Goal: Task Accomplishment & Management: Use online tool/utility

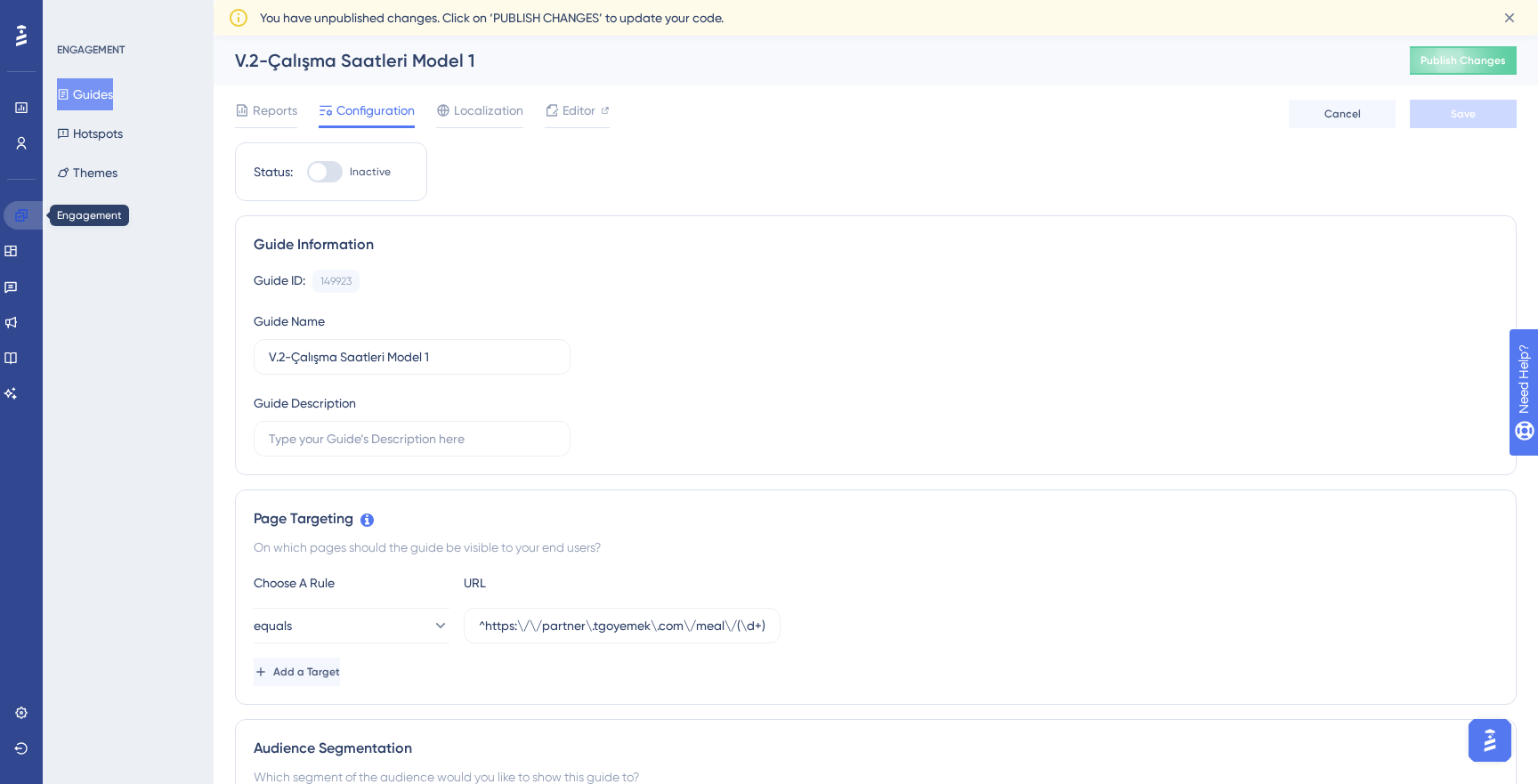
click at [32, 216] on link at bounding box center [25, 215] width 43 height 28
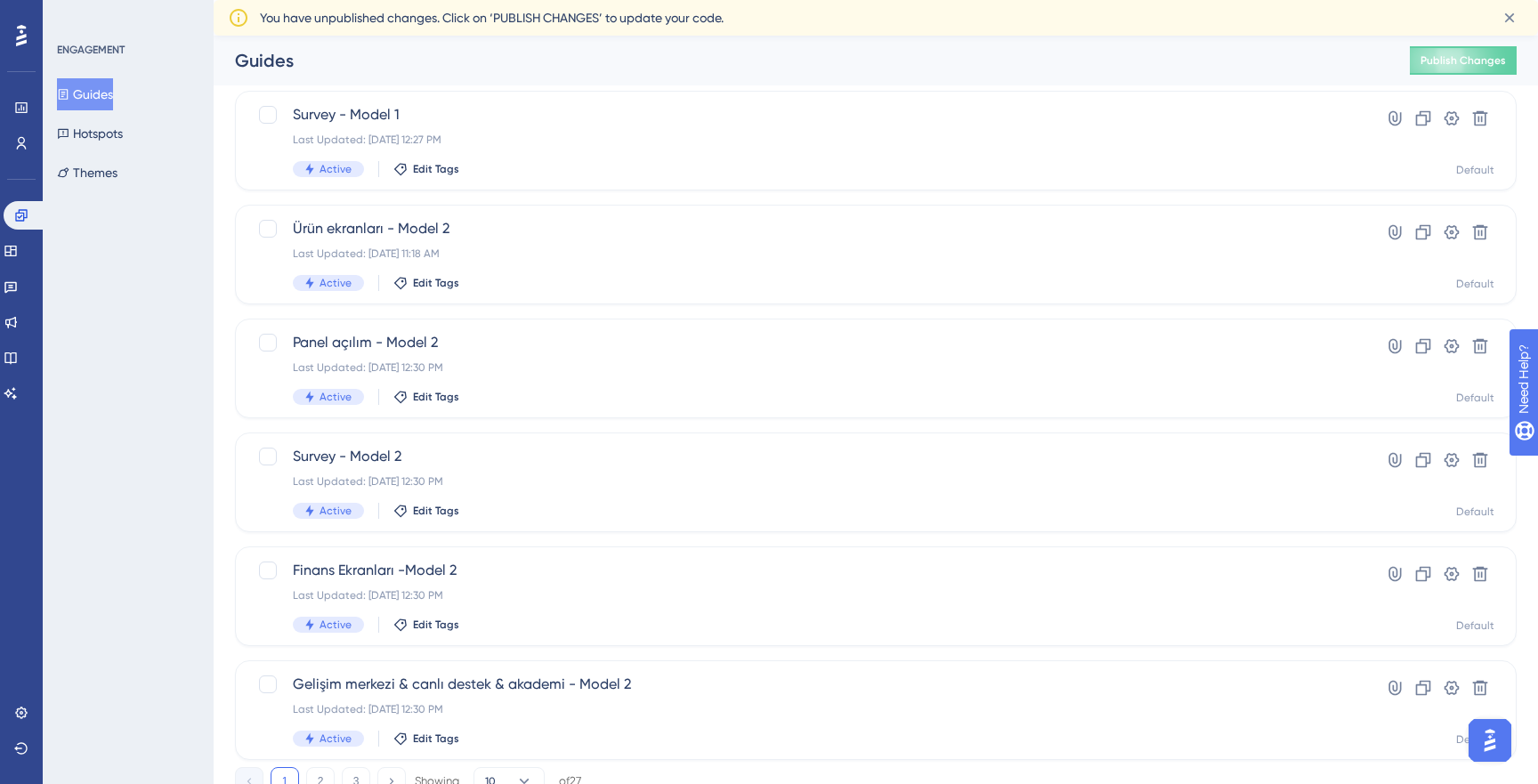
scroll to position [597, 0]
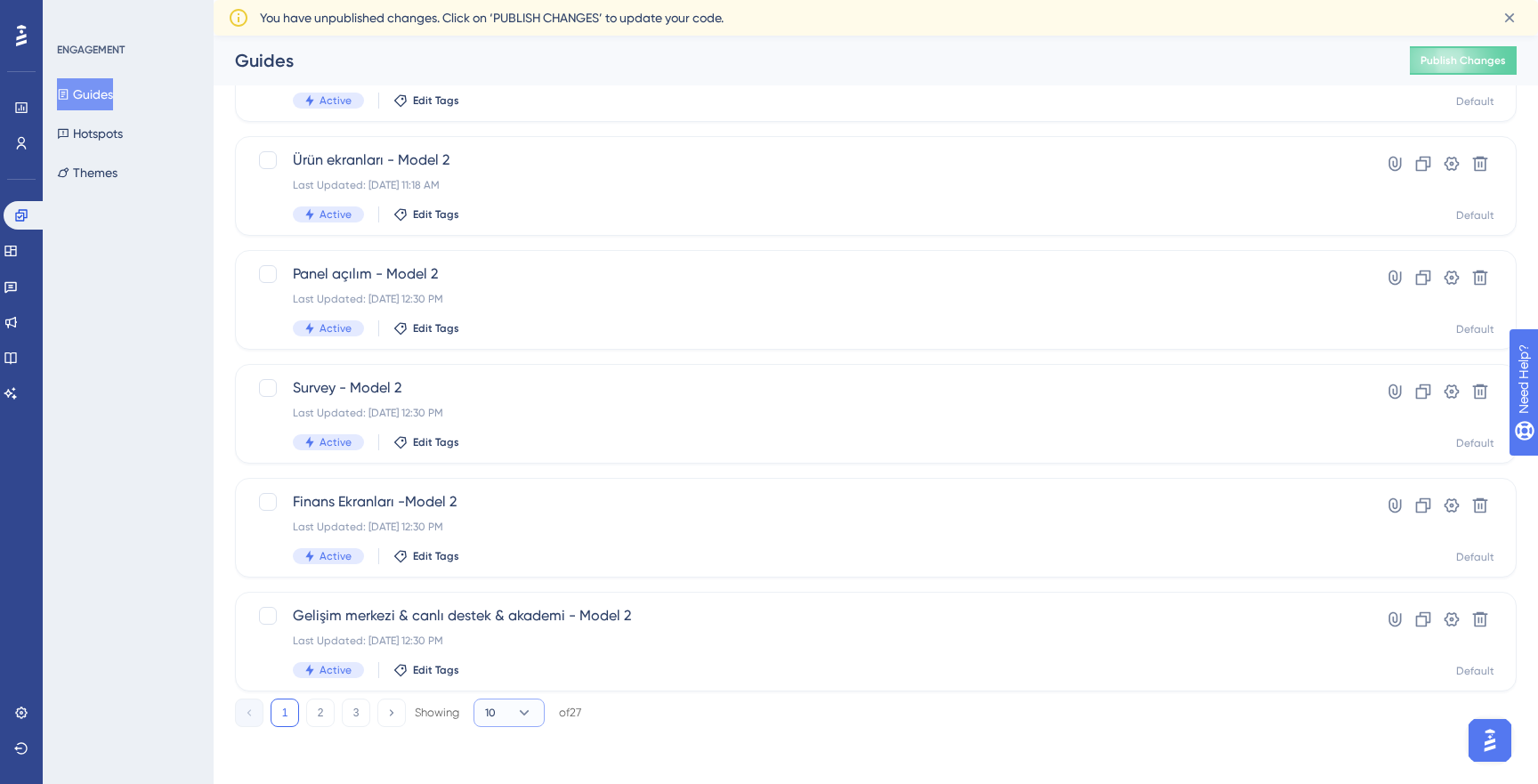
click at [528, 710] on icon at bounding box center [524, 712] width 10 height 5
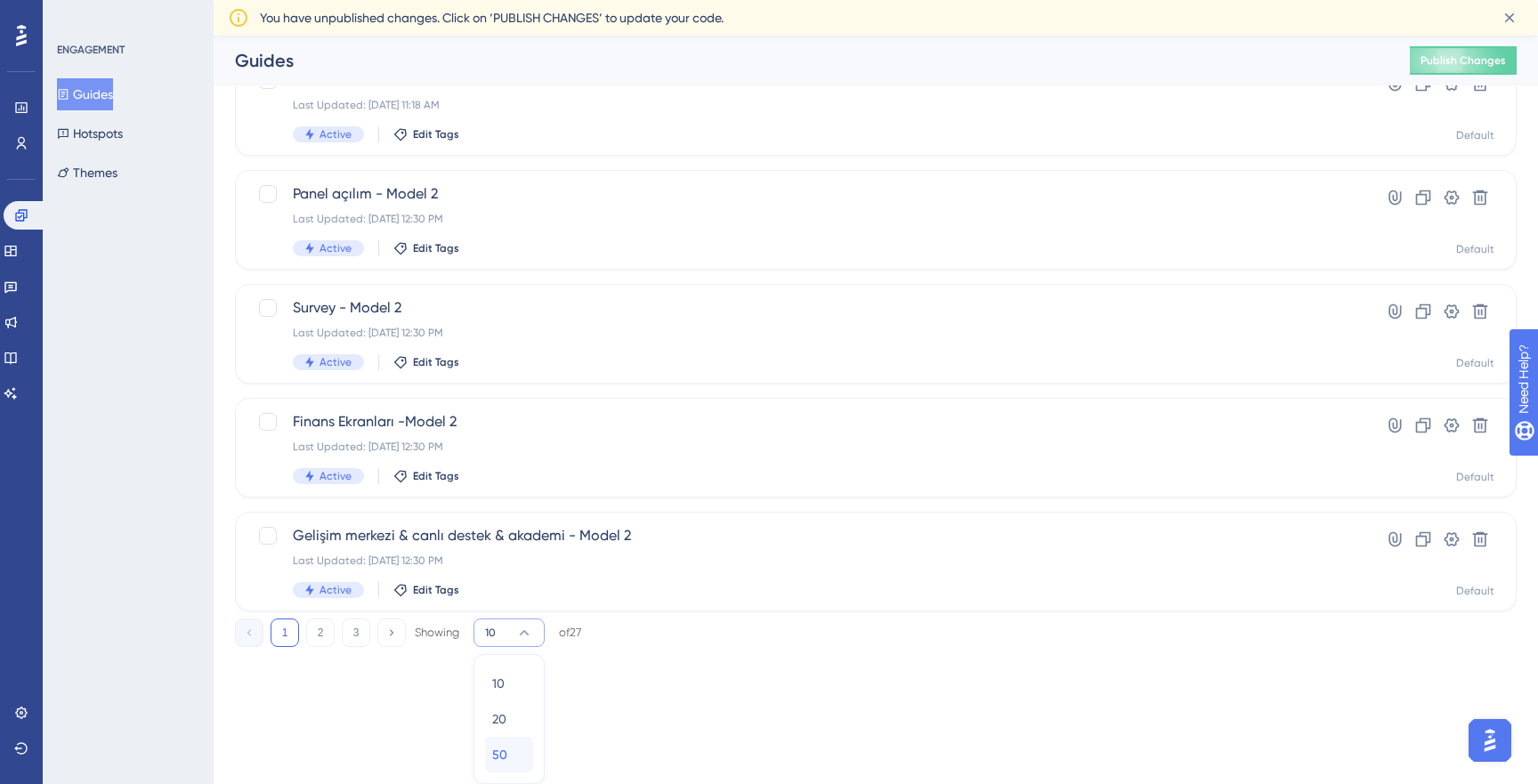
click at [517, 752] on div "50 50" at bounding box center [509, 755] width 34 height 35
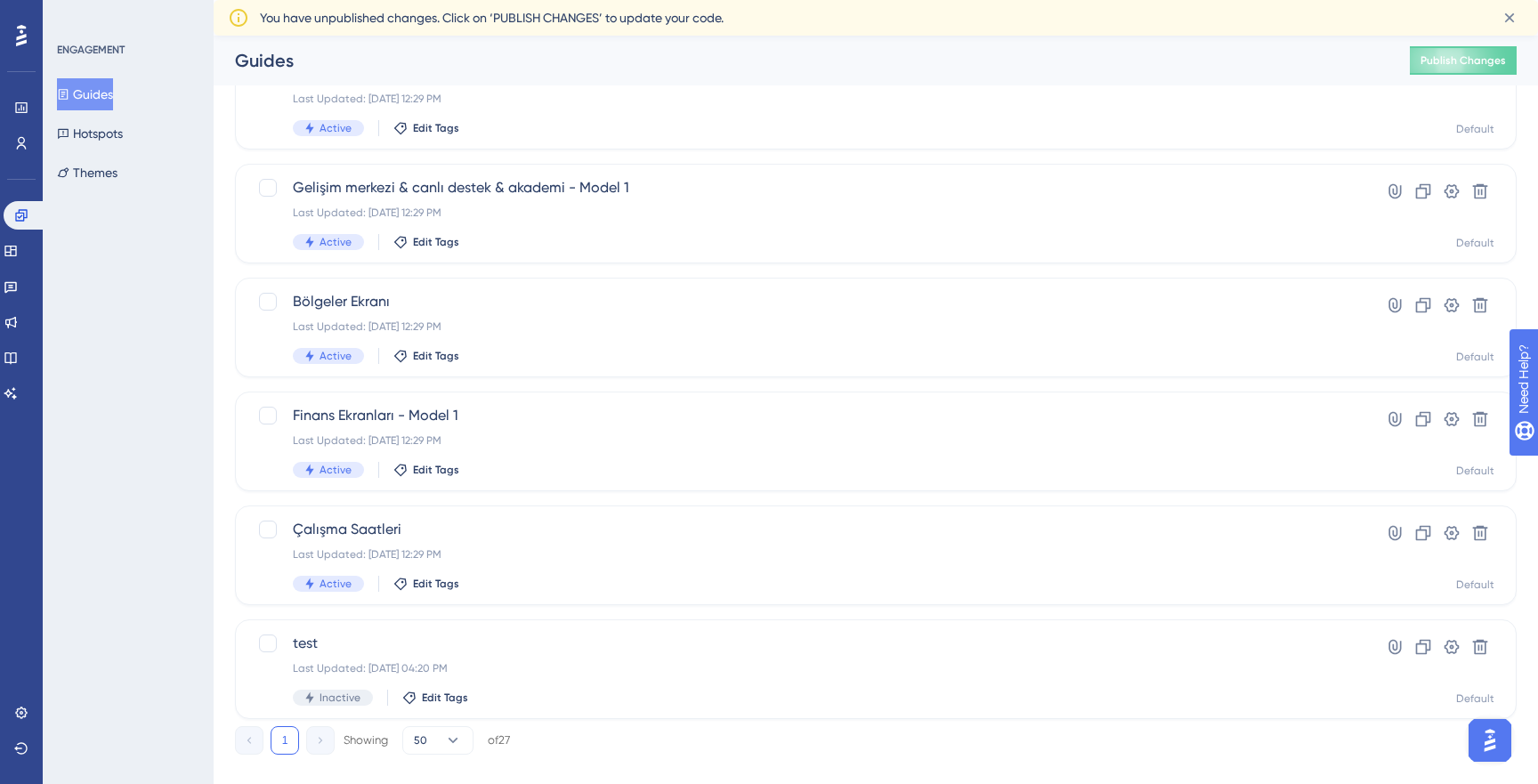
scroll to position [2521, 0]
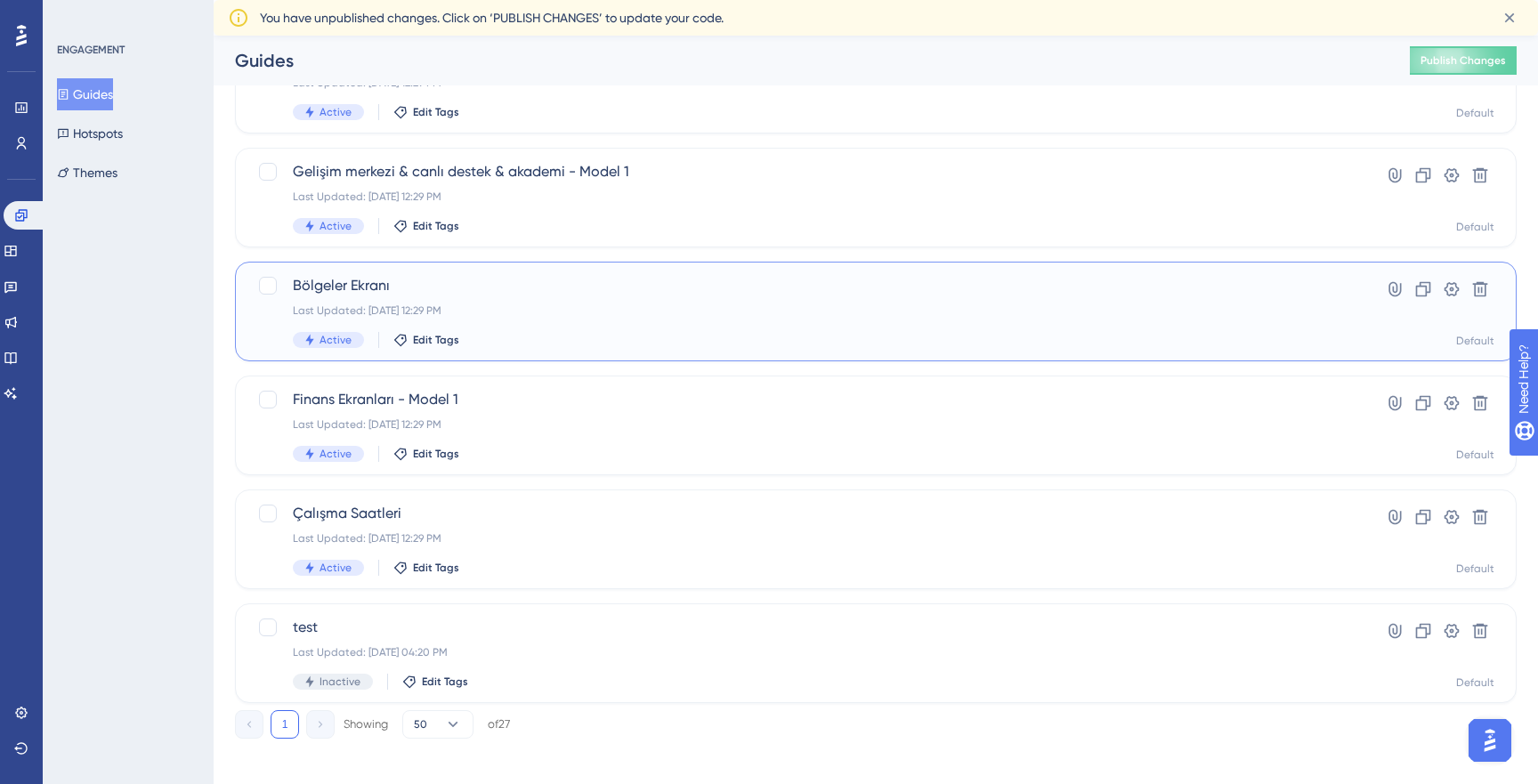
click at [458, 296] on div "Bölgeler Ekranı Last Updated: Aug 08 2025, 12:29 PM Active Edit Tags" at bounding box center [805, 311] width 1023 height 73
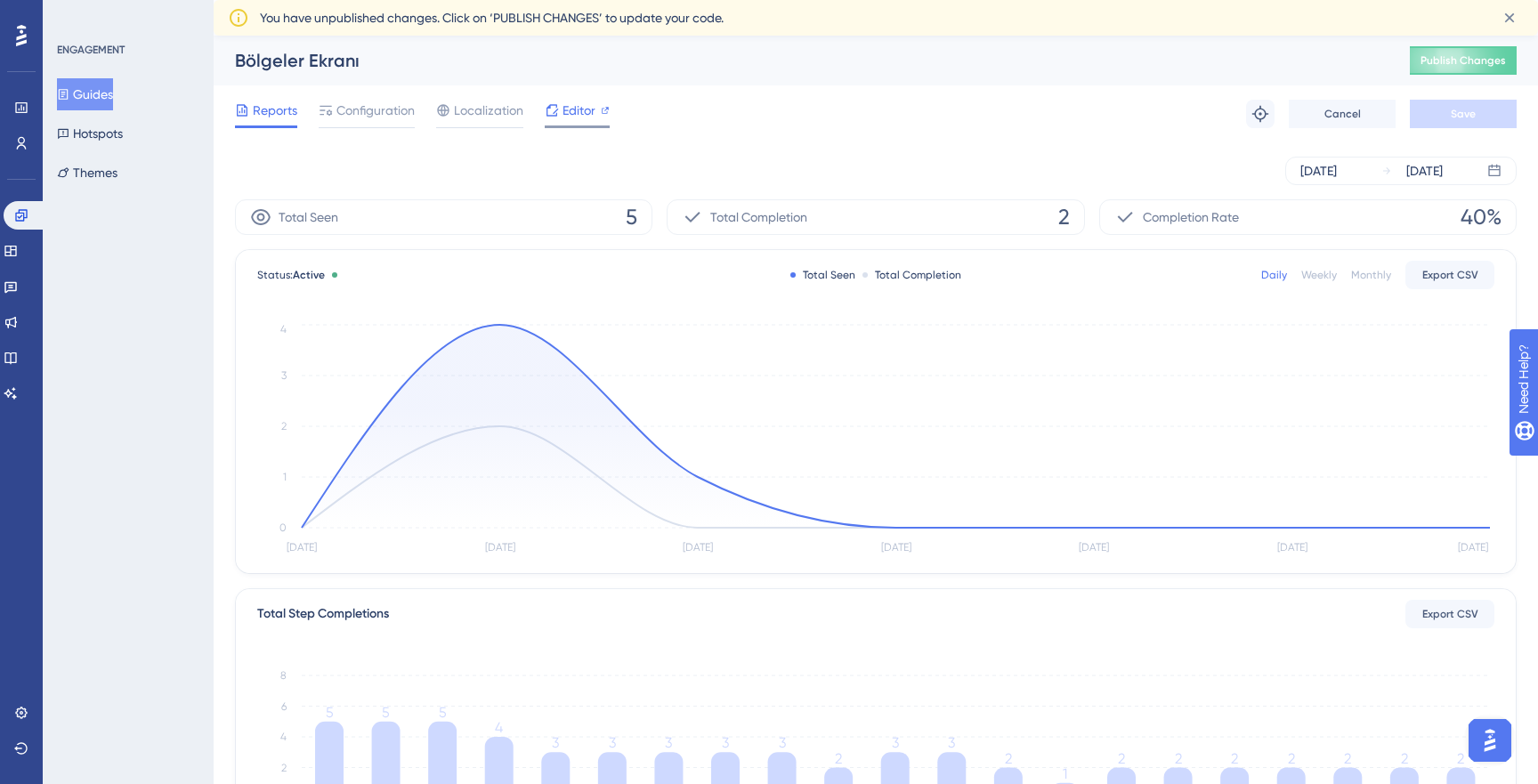
click at [576, 118] on span "Editor" at bounding box center [579, 110] width 33 height 21
click at [387, 106] on span "Configuration" at bounding box center [375, 110] width 78 height 21
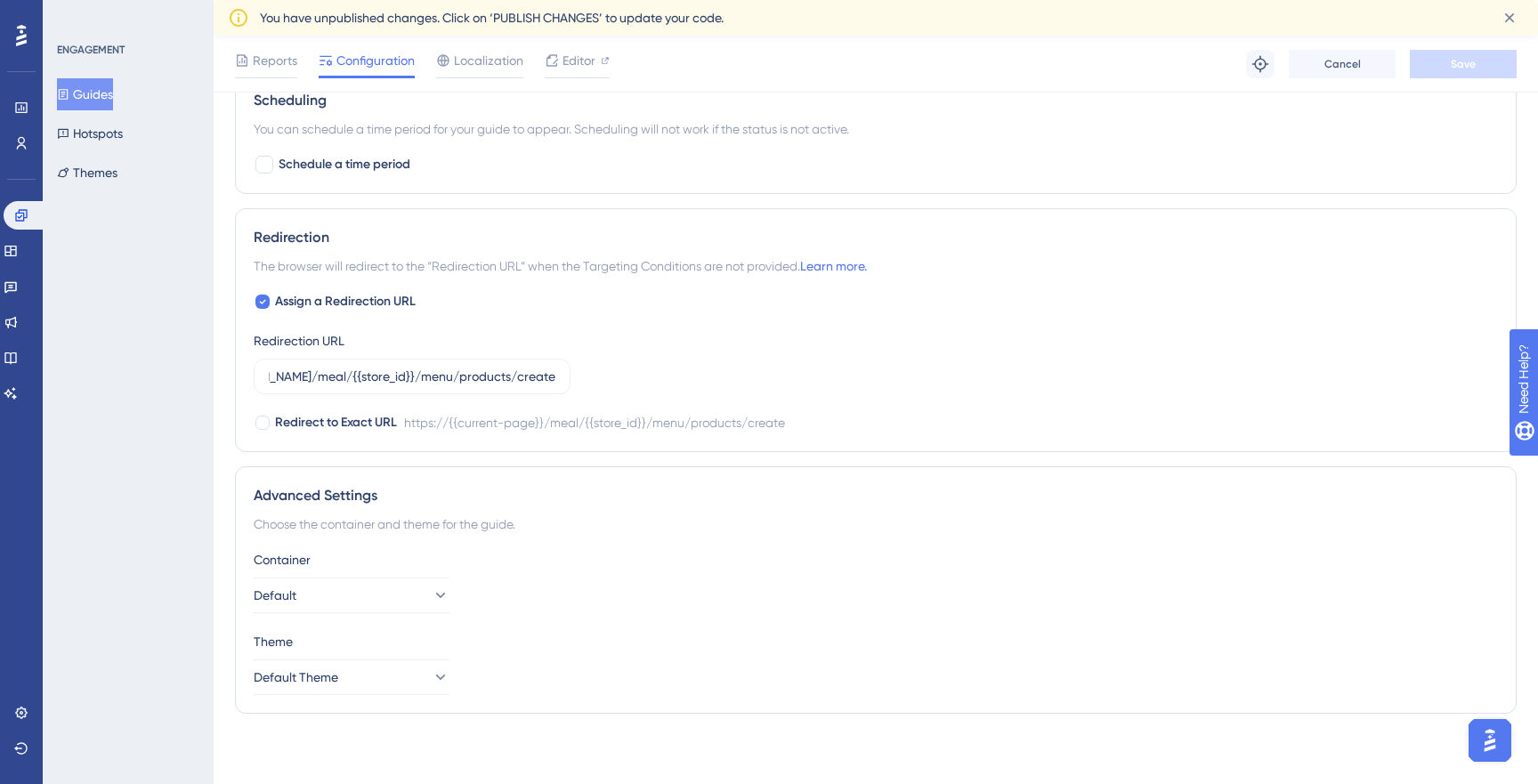
scroll to position [1208, 0]
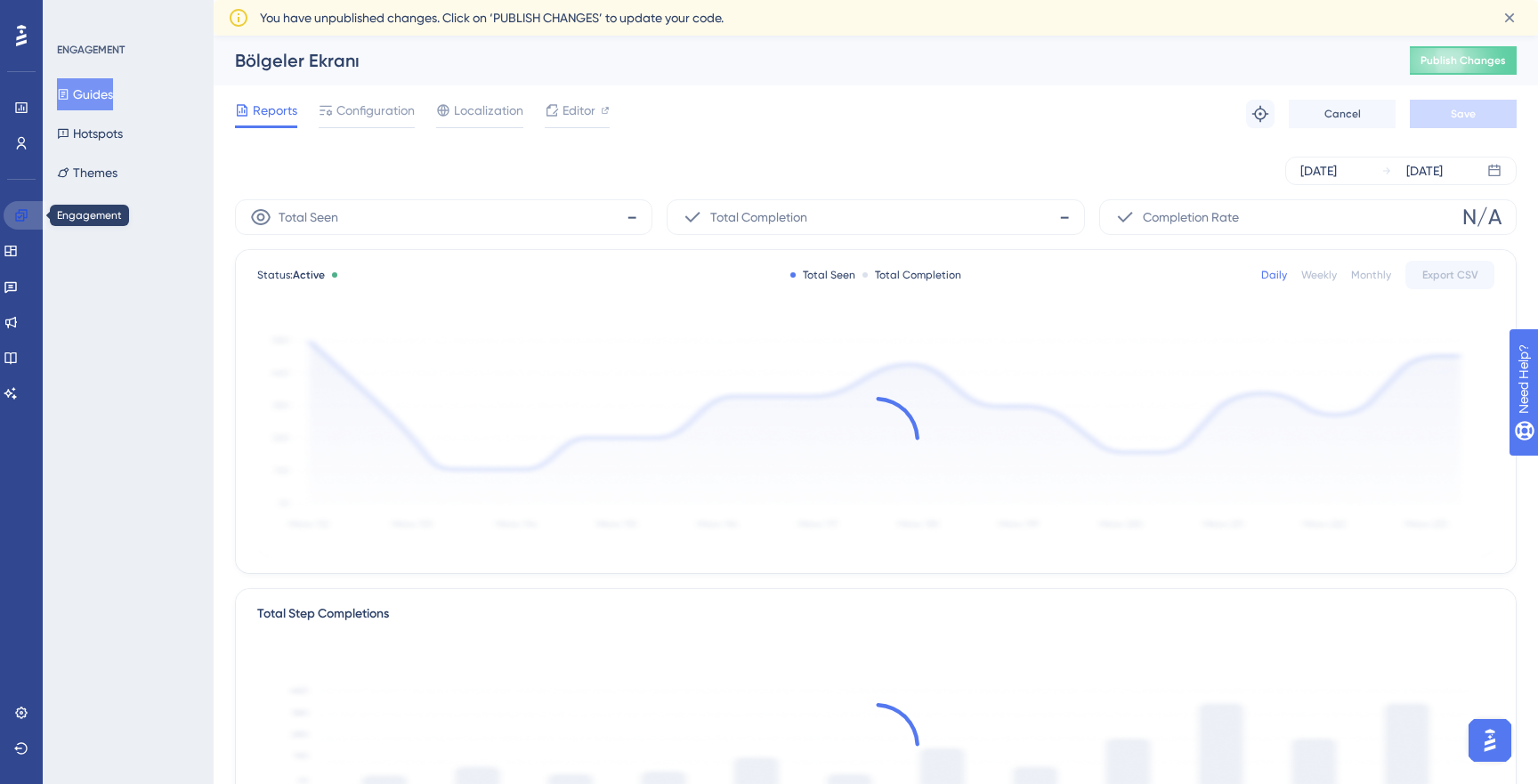
click at [26, 209] on icon at bounding box center [21, 215] width 12 height 12
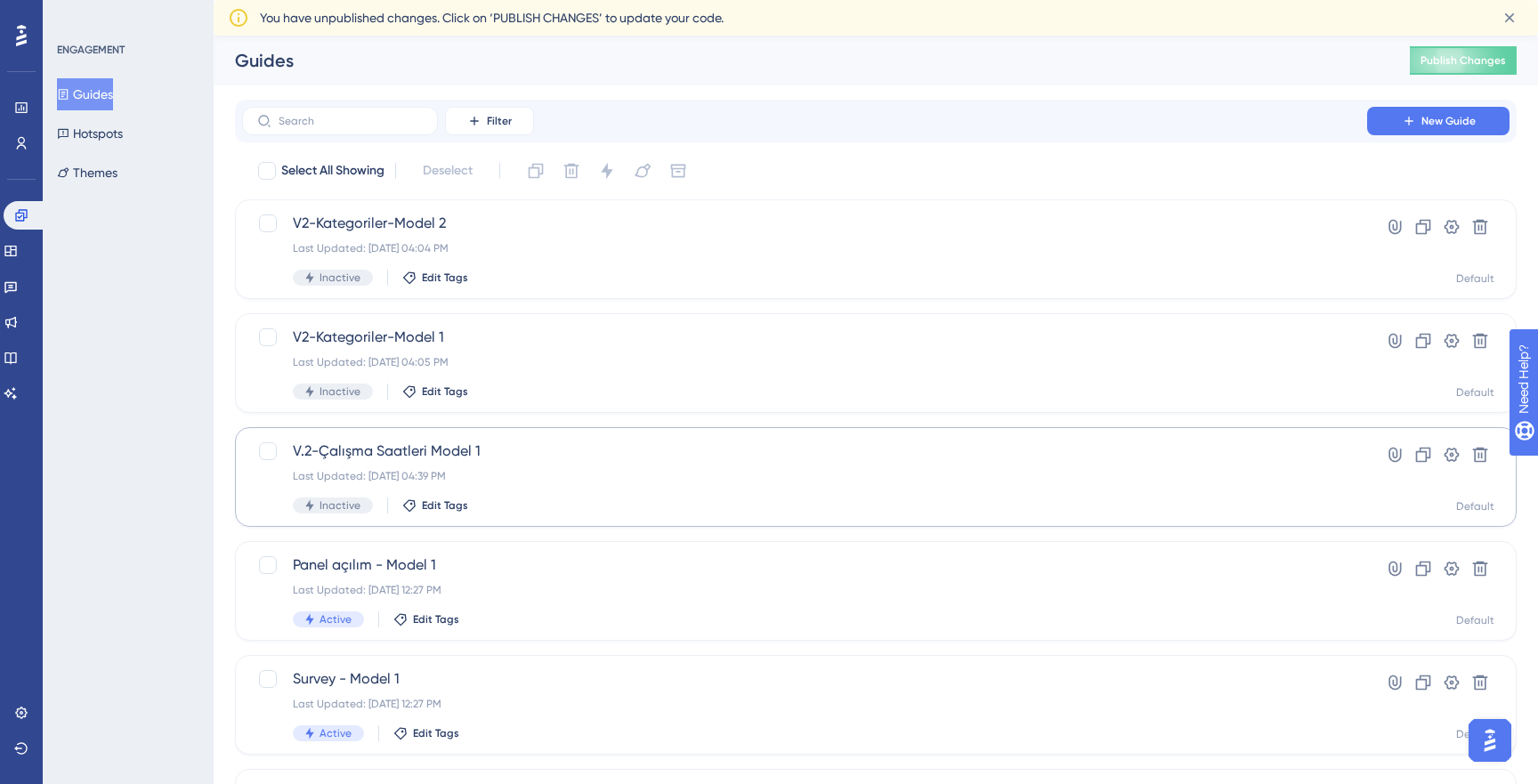
scroll to position [597, 0]
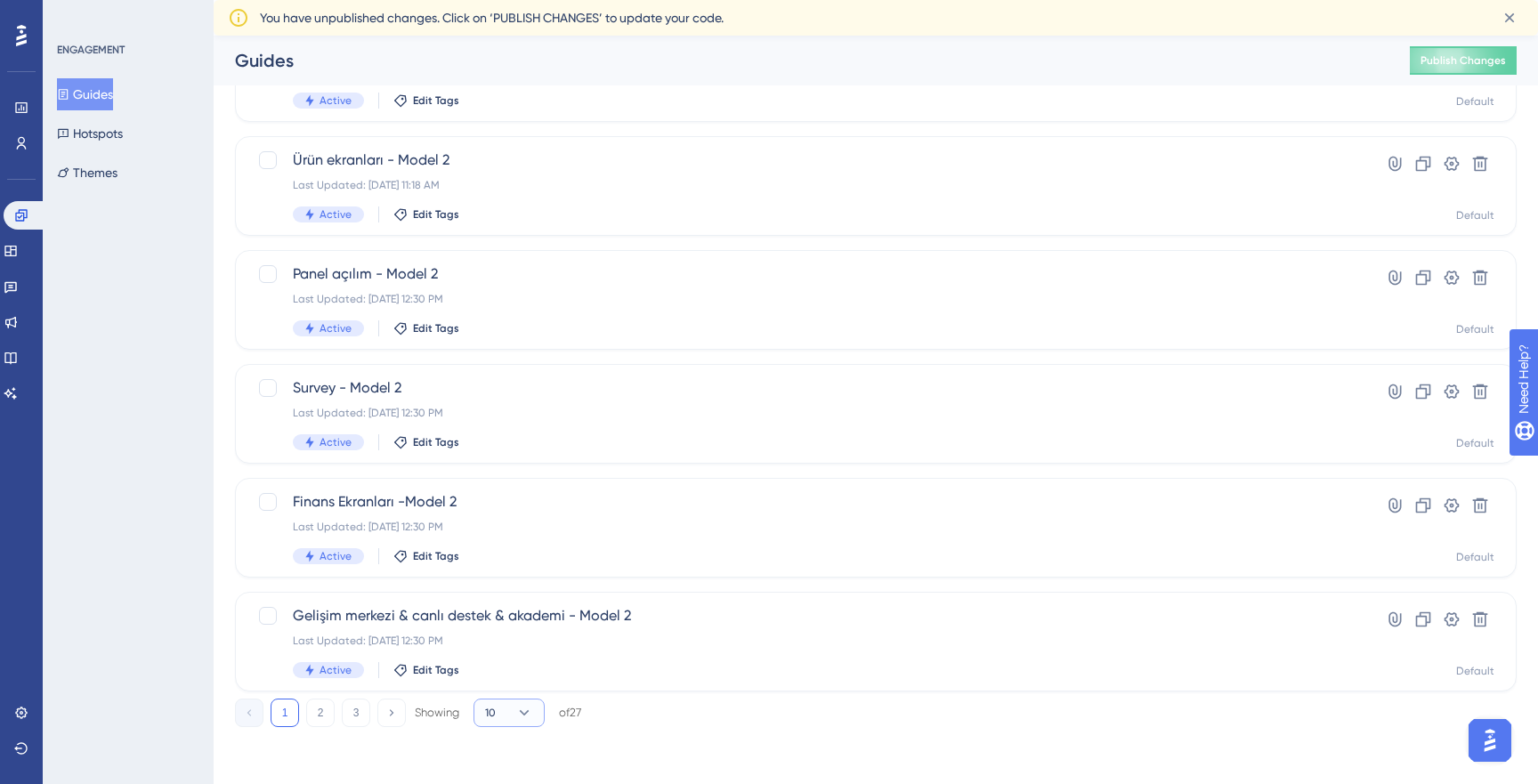
click at [532, 719] on icon at bounding box center [524, 713] width 18 height 18
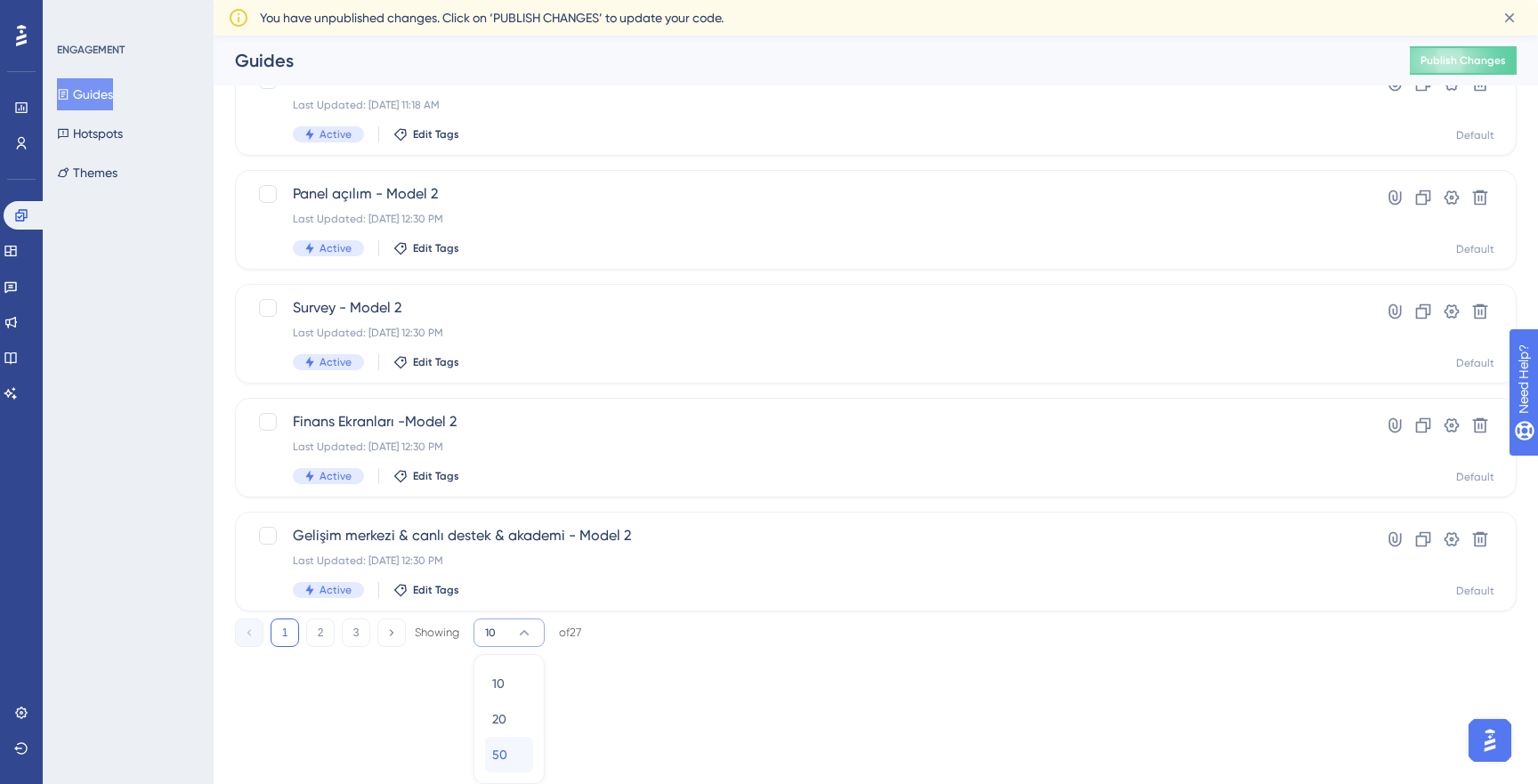
click at [520, 757] on div "50 50" at bounding box center [509, 755] width 34 height 35
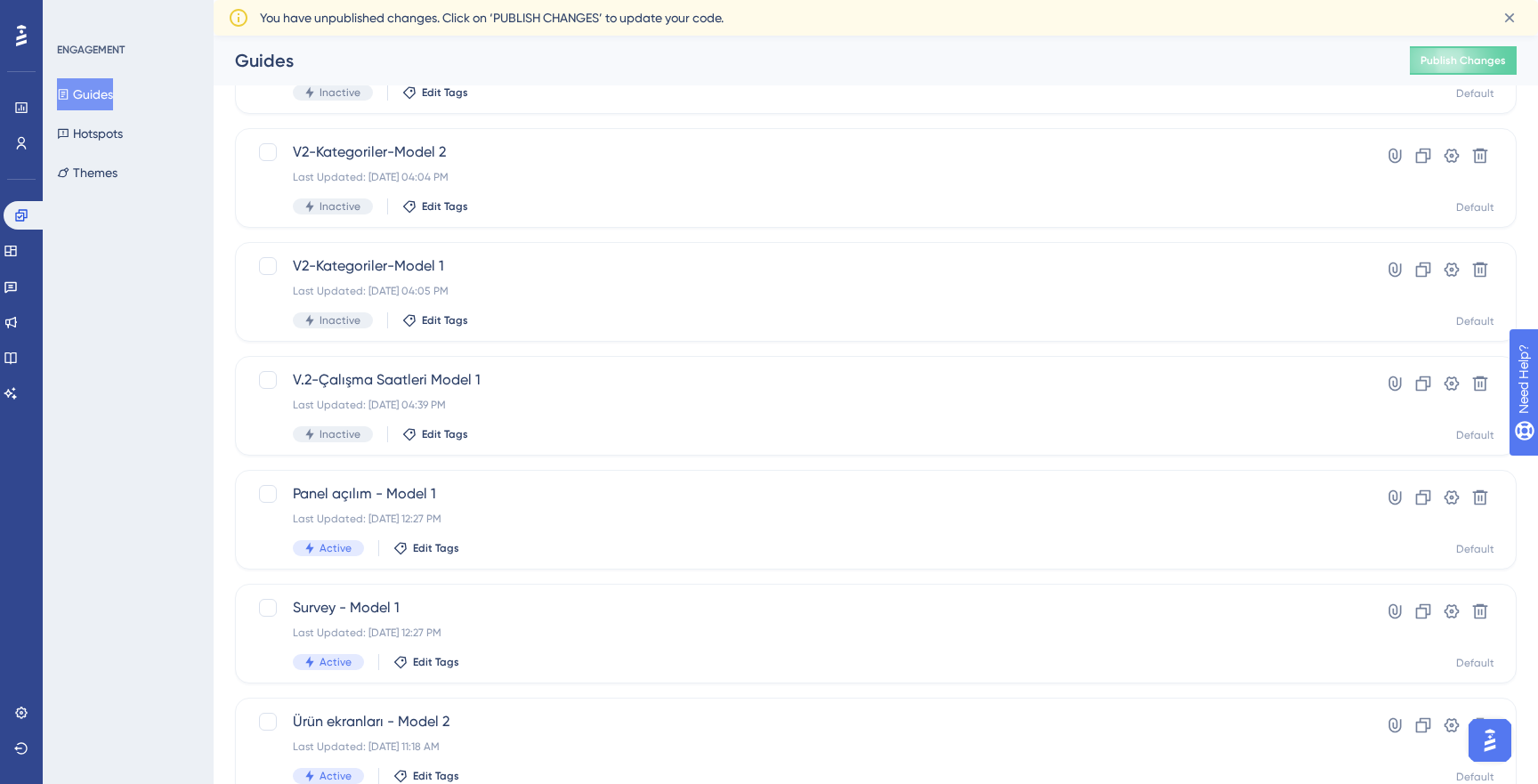
scroll to position [0, 0]
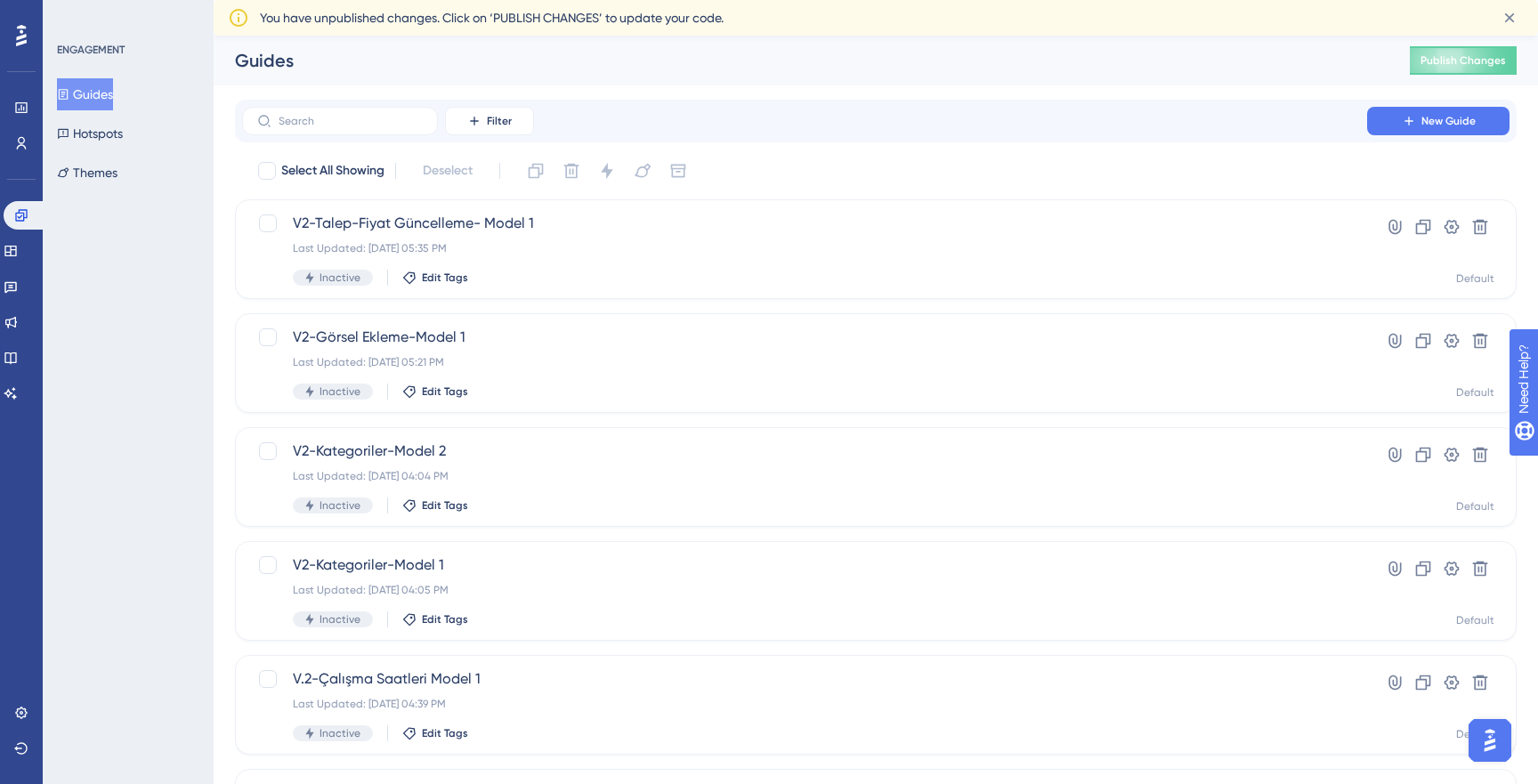
click at [952, 48] on div "Guides" at bounding box center [800, 61] width 1130 height 25
